Goal: Transaction & Acquisition: Purchase product/service

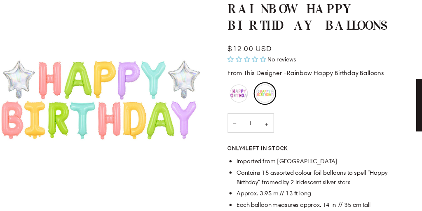
scroll to position [49, 0]
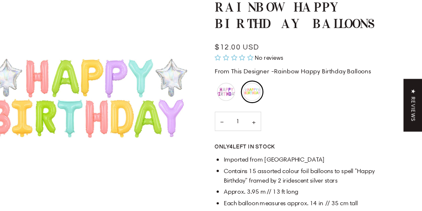
click at [242, 200] on span "Each balloon measures approx. 14 in // 35 cm tall" at bounding box center [301, 203] width 123 height 7
click at [62, 206] on img "Rainbow Happy Birthday Balloons" at bounding box center [113, 114] width 194 height 194
click at [265, 208] on li "Each balloon measures approx. 14 in // 35 cm tall" at bounding box center [320, 203] width 161 height 8
click at [38, 202] on button "Zoom" at bounding box center [32, 196] width 14 height 14
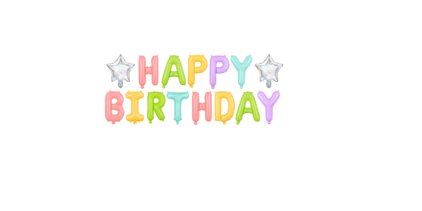
click at [107, 209] on div "1 / 1" at bounding box center [211, 209] width 422 height 3
click at [279, 22] on img at bounding box center [211, 105] width 175 height 175
click at [292, 143] on img at bounding box center [211, 105] width 175 height 175
click at [285, 141] on img at bounding box center [211, 105] width 175 height 175
click at [293, 192] on img at bounding box center [211, 105] width 175 height 175
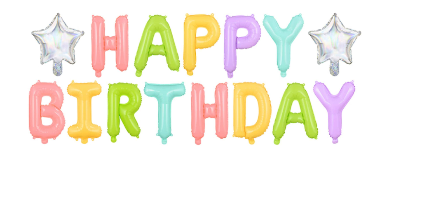
click at [397, 107] on div at bounding box center [211, 105] width 422 height 211
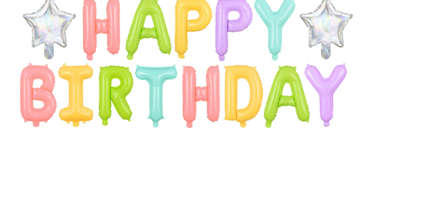
click at [53, 90] on img at bounding box center [202, 85] width 326 height 326
